Goal: Navigation & Orientation: Find specific page/section

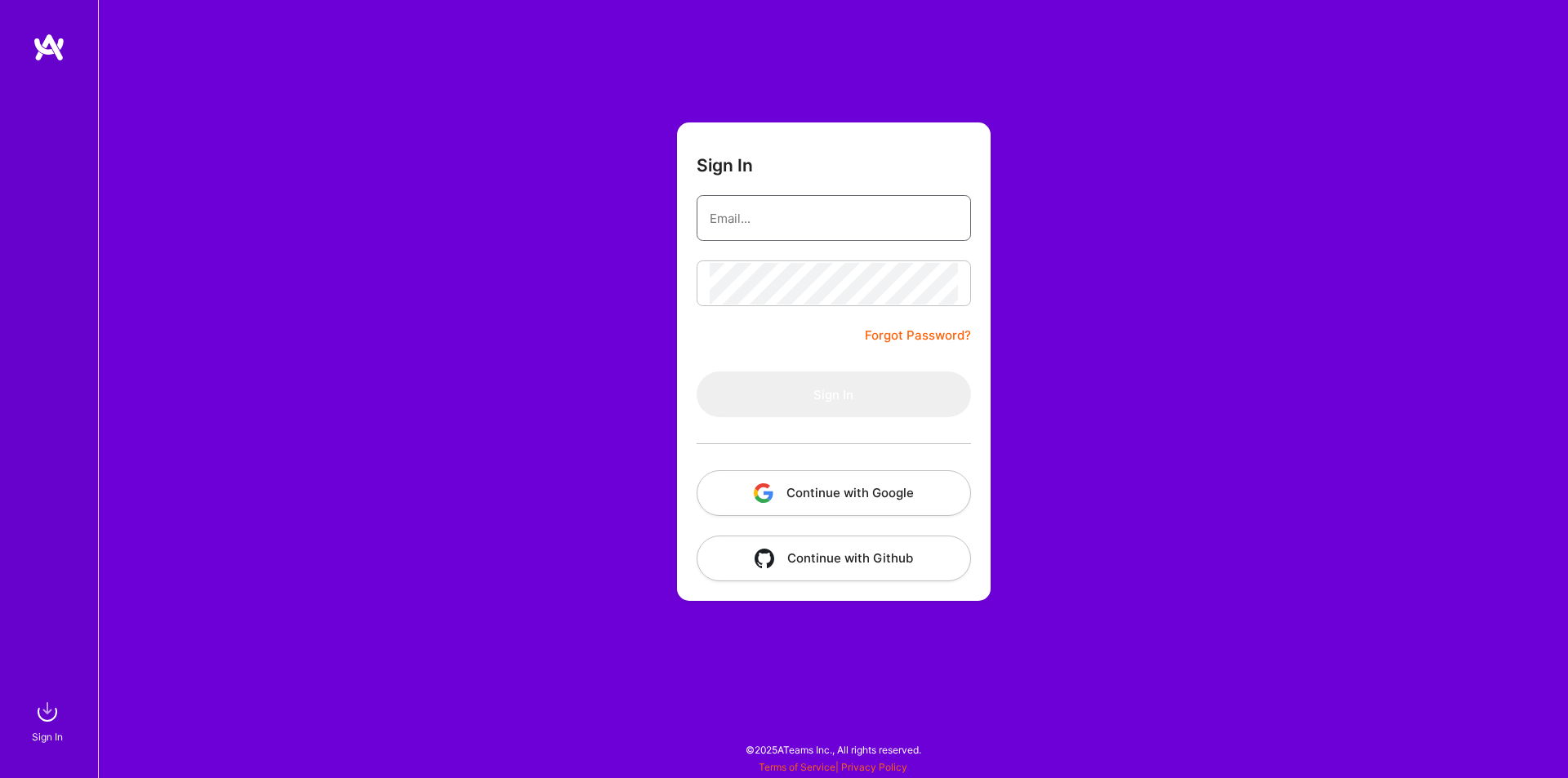
type input "[EMAIL_ADDRESS][DOMAIN_NAME]"
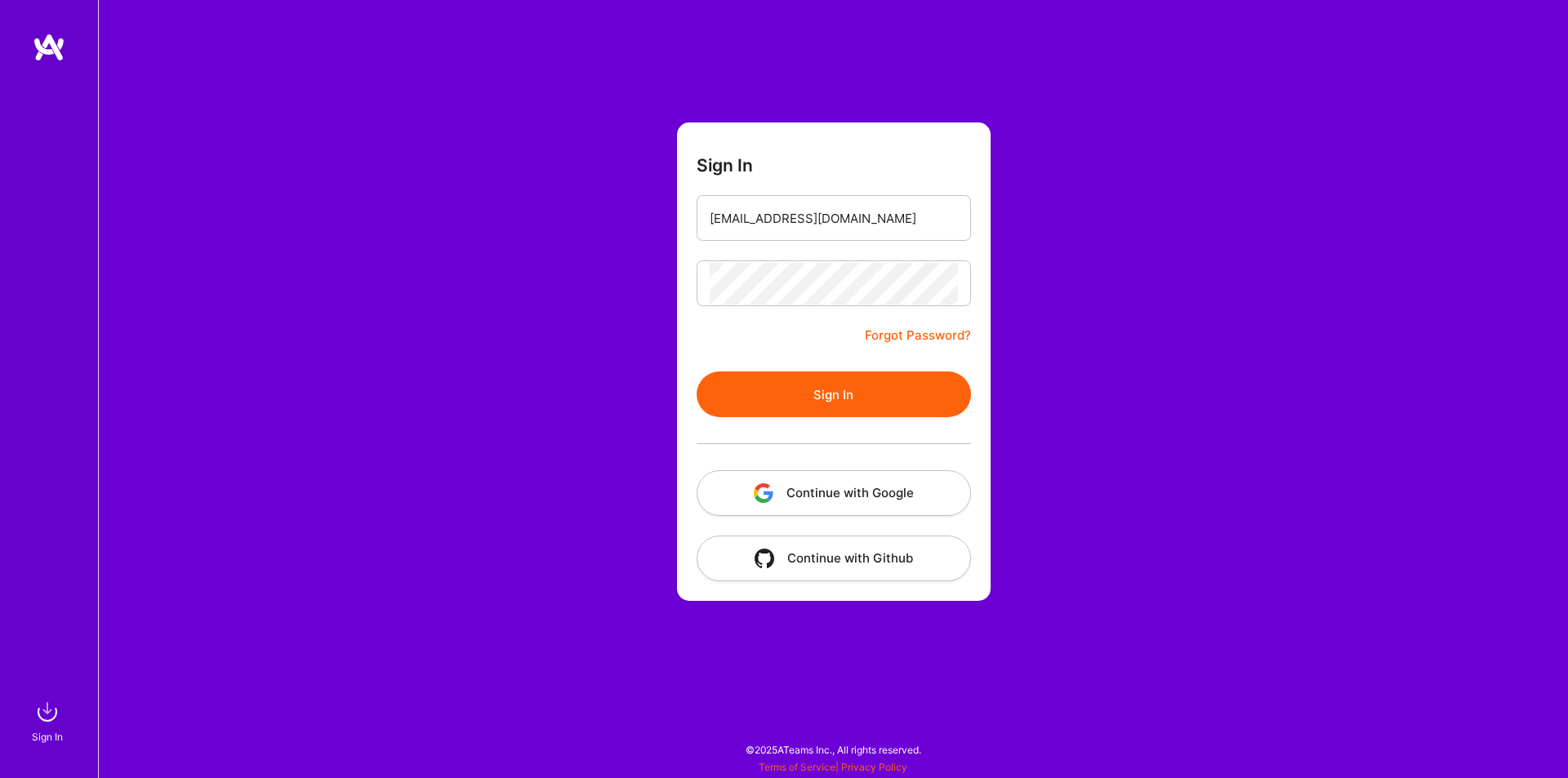
click at [828, 409] on button "Sign In" at bounding box center [833, 395] width 274 height 46
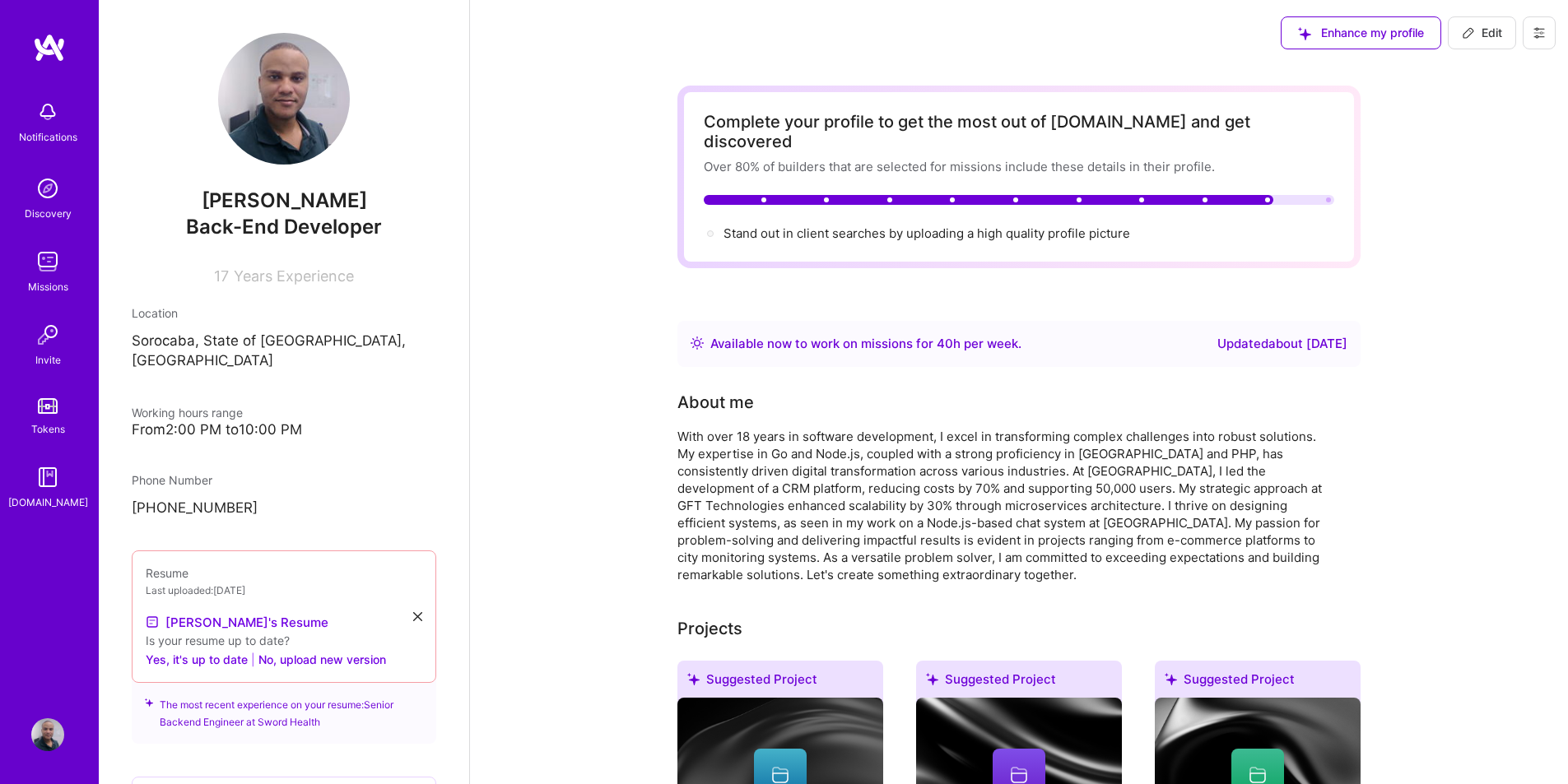
click at [48, 271] on img at bounding box center [48, 262] width 33 height 33
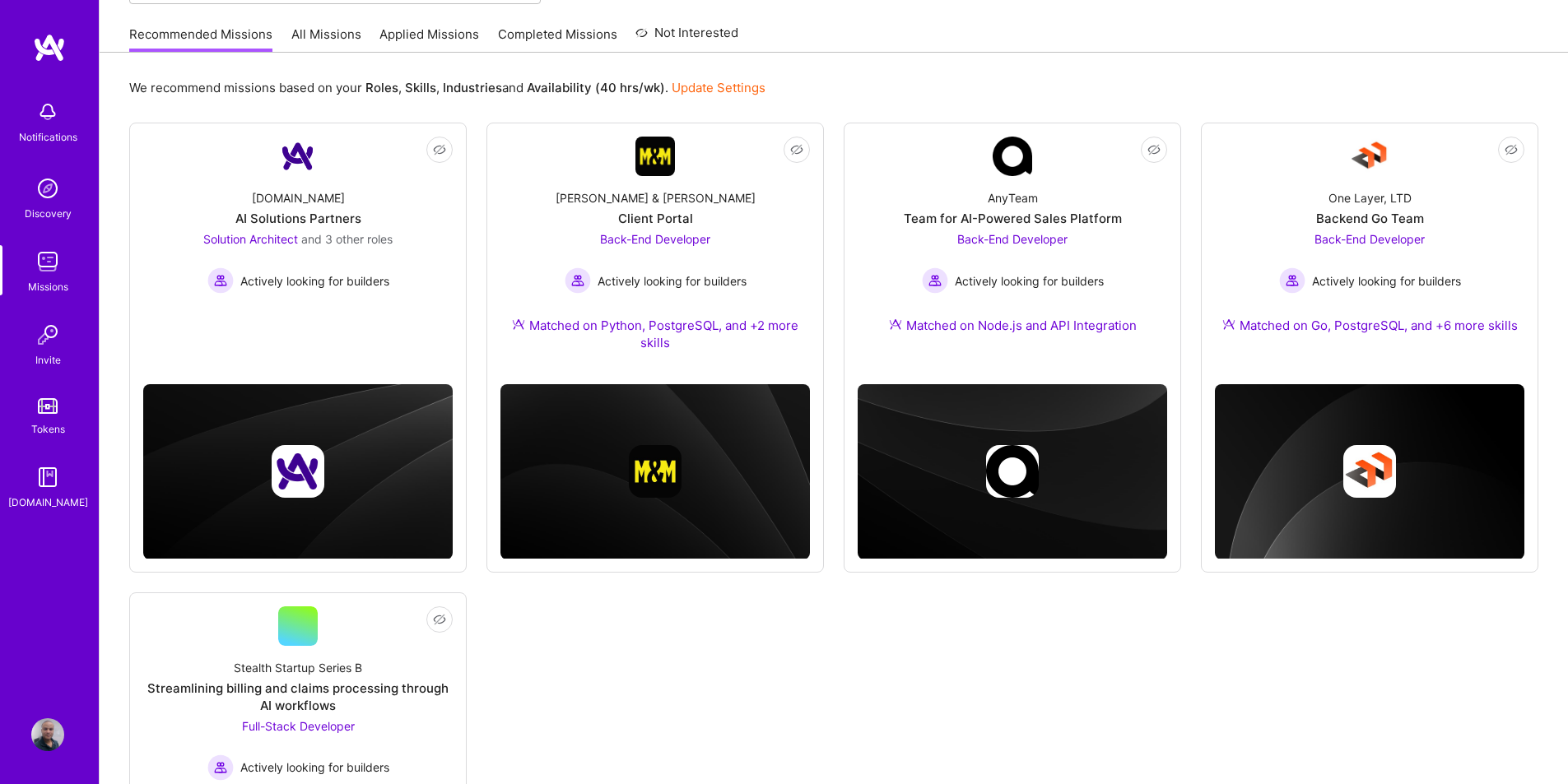
scroll to position [82, 0]
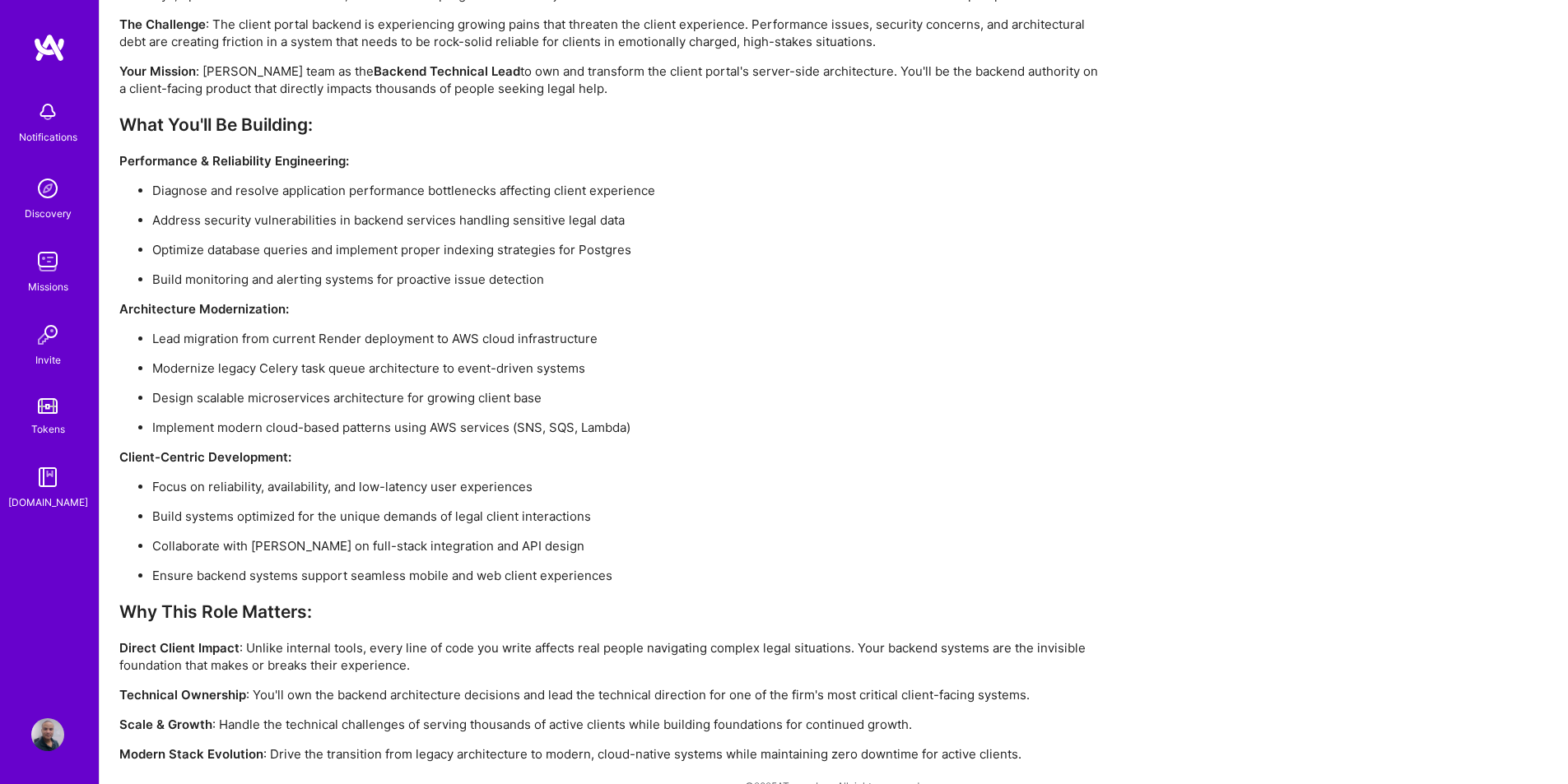
scroll to position [1399, 0]
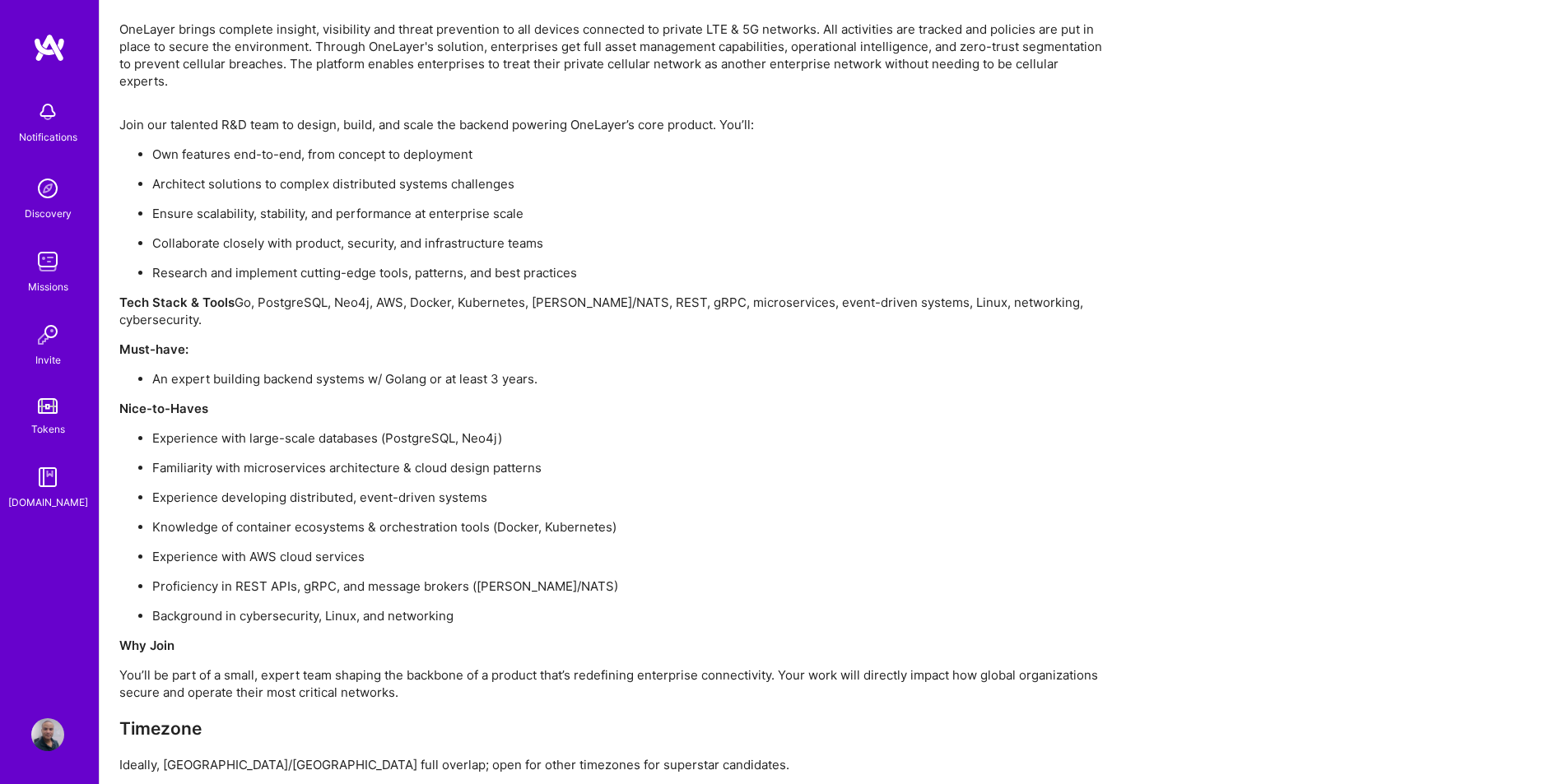
scroll to position [1476, 0]
